Goal: Task Accomplishment & Management: Manage account settings

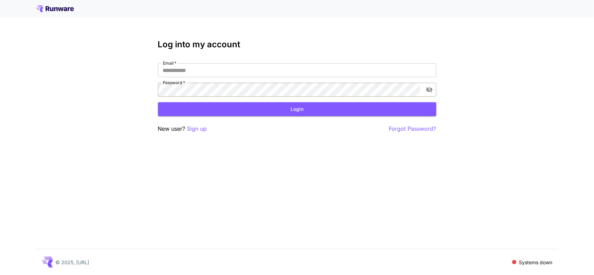
type input "**********"
click at [428, 91] on icon "toggle password visibility" at bounding box center [429, 90] width 6 height 6
click at [278, 111] on button "Login" at bounding box center [297, 109] width 279 height 14
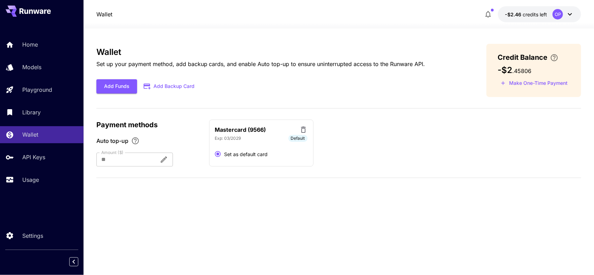
click at [556, 18] on div "OP" at bounding box center [558, 14] width 10 height 10
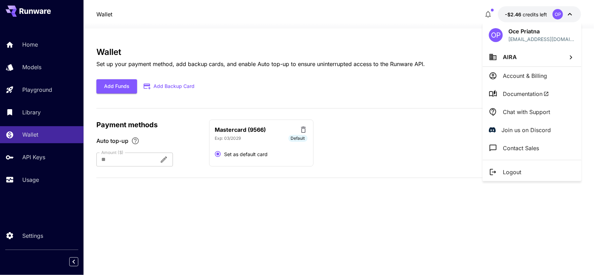
click at [439, 28] on div at bounding box center [297, 137] width 594 height 275
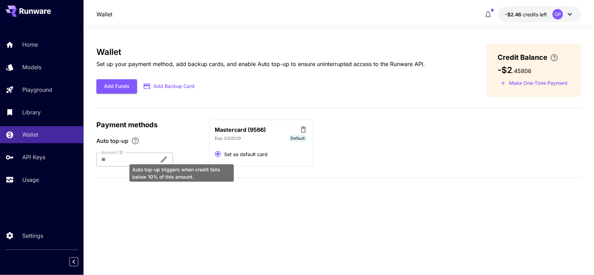
click at [179, 161] on div "Auto top-up triggers when credit falls below 10% of this amount." at bounding box center [182, 171] width 106 height 23
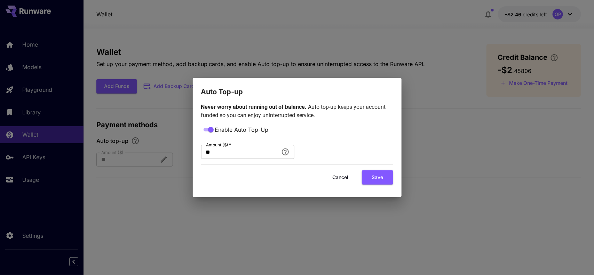
click at [125, 200] on div "Auto Top-up Never worry about running out of balance. Auto top-up keeps your ac…" at bounding box center [297, 137] width 594 height 275
click at [434, 81] on div "Auto Top-up Never worry about running out of balance. Auto top-up keeps your ac…" at bounding box center [297, 137] width 594 height 275
click at [347, 176] on button "Cancel" at bounding box center [340, 178] width 31 height 14
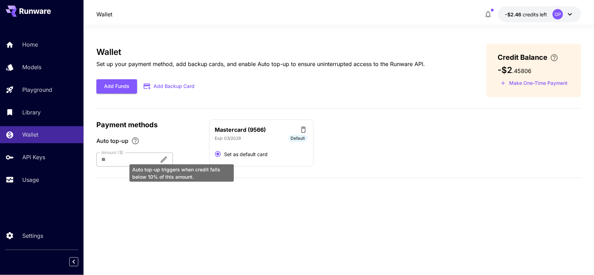
click at [168, 159] on icon "Auto top-up triggers when credit falls below 10% of this amount." at bounding box center [164, 160] width 8 height 8
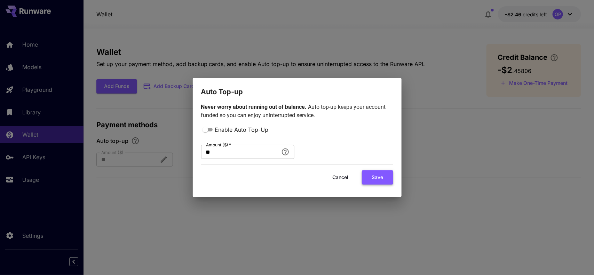
click at [372, 178] on button "Save" at bounding box center [377, 178] width 31 height 14
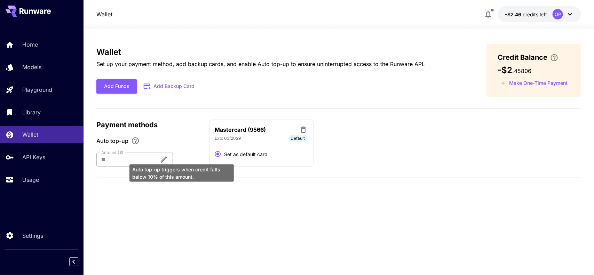
click at [168, 159] on icon "Auto top-up triggers when credit falls below 10% of this amount." at bounding box center [164, 160] width 8 height 8
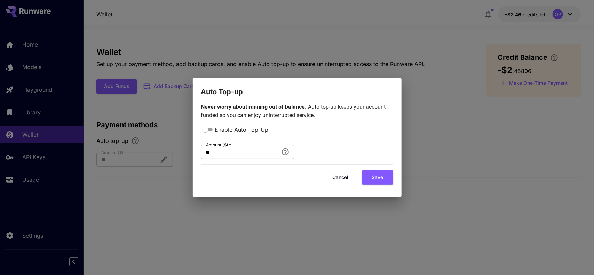
click at [167, 107] on div "Auto Top-up Never worry about running out of balance. Auto top-up keeps your ac…" at bounding box center [297, 137] width 594 height 275
click at [337, 178] on button "Cancel" at bounding box center [340, 178] width 31 height 14
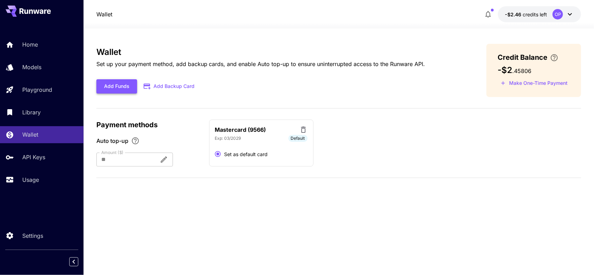
click at [106, 82] on button "Add Funds" at bounding box center [116, 86] width 41 height 14
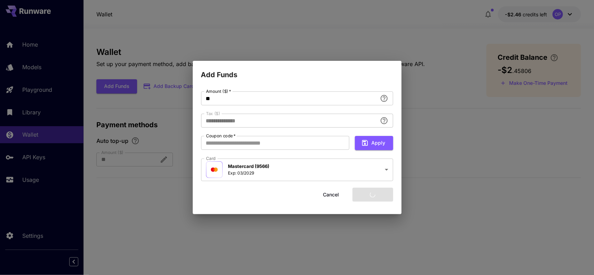
type input "****"
click at [364, 197] on button "Add funds" at bounding box center [373, 195] width 41 height 14
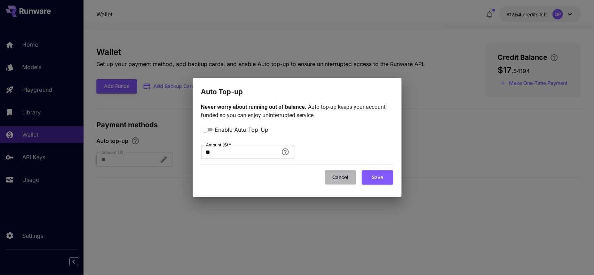
click at [340, 178] on button "Cancel" at bounding box center [340, 178] width 31 height 14
